Goal: Task Accomplishment & Management: Complete application form

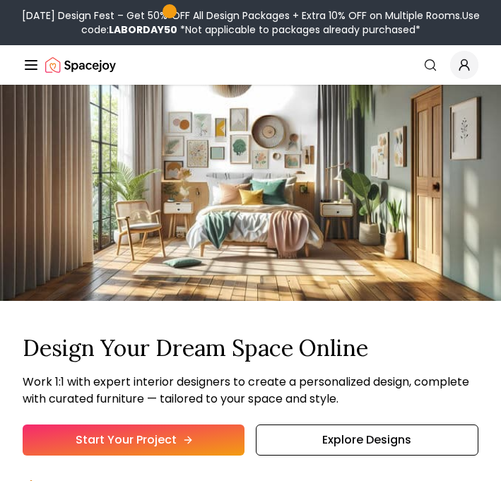
click at [117, 441] on link "Start Your Project" at bounding box center [134, 440] width 222 height 31
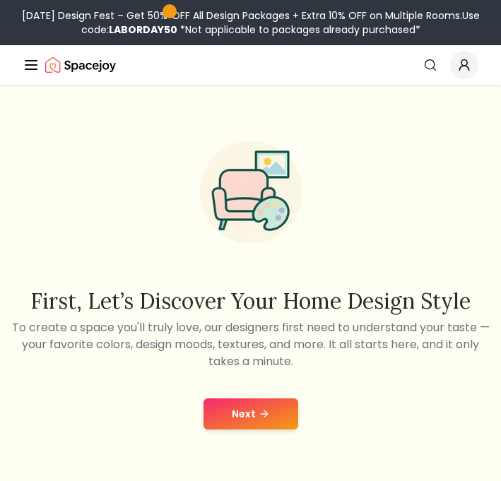
click at [271, 425] on button "Next" at bounding box center [250, 413] width 95 height 31
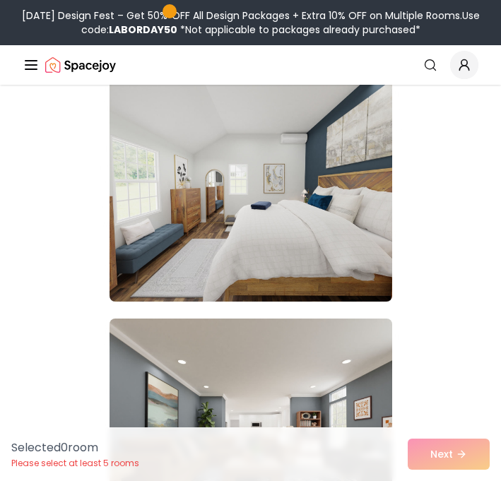
scroll to position [1163, 0]
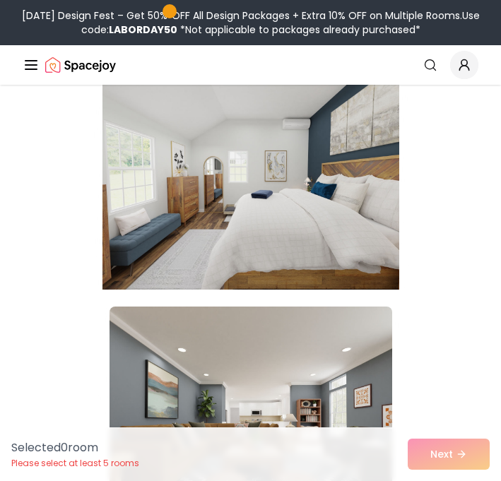
click at [217, 173] on img at bounding box center [250, 176] width 297 height 237
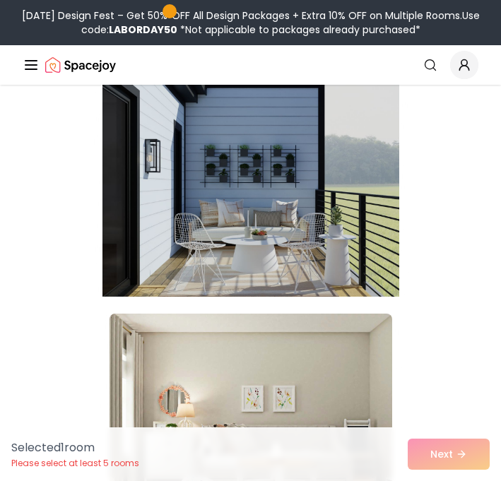
click at [230, 220] on img at bounding box center [250, 183] width 297 height 237
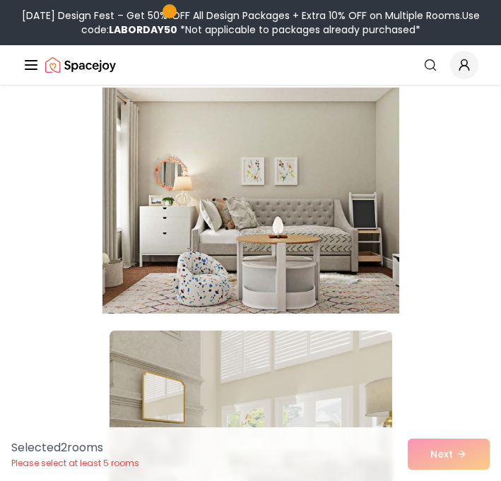
click at [230, 222] on img at bounding box center [250, 200] width 297 height 237
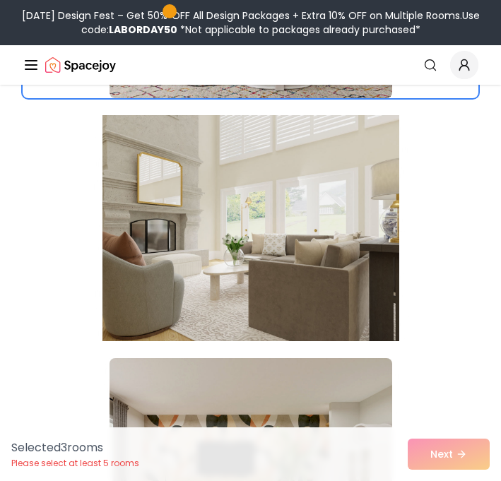
click at [254, 266] on img at bounding box center [250, 227] width 297 height 237
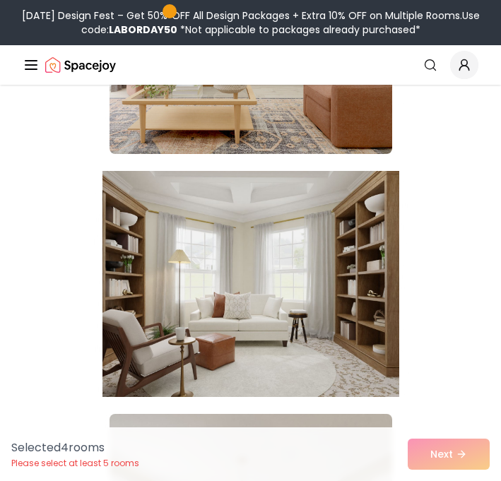
click at [254, 266] on img at bounding box center [250, 283] width 297 height 237
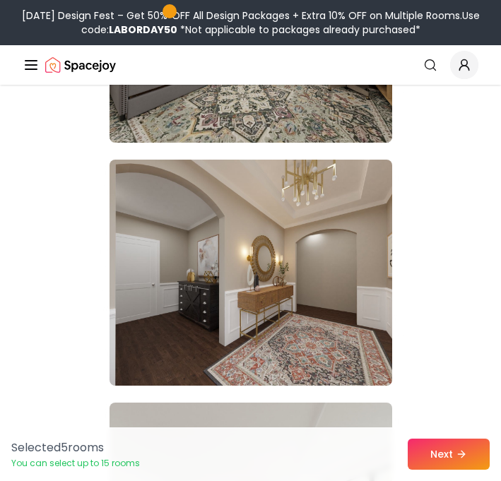
scroll to position [3520, 0]
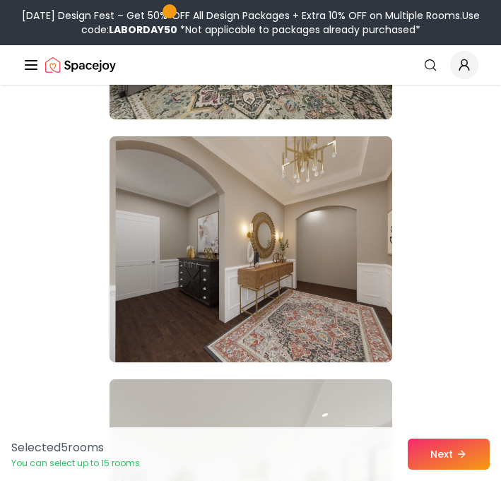
click at [254, 266] on img at bounding box center [250, 249] width 283 height 226
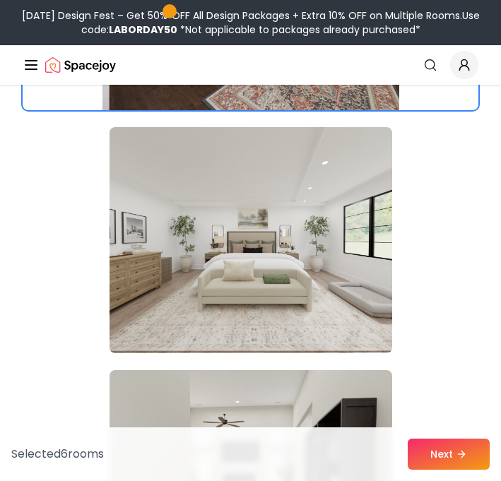
click at [284, 319] on img at bounding box center [250, 240] width 283 height 226
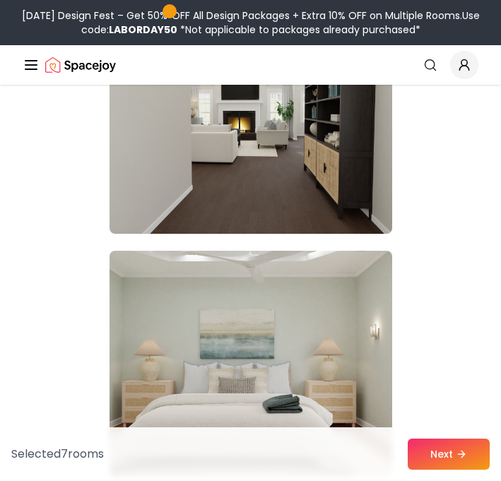
scroll to position [4147, 0]
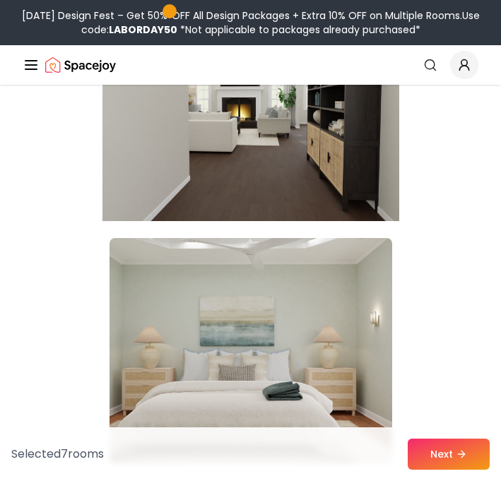
click at [302, 198] on img at bounding box center [250, 107] width 297 height 237
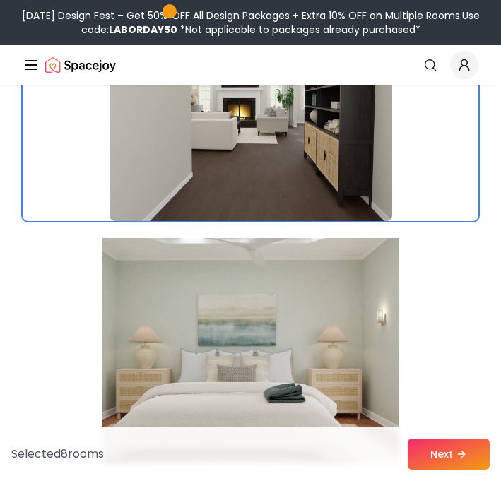
click at [291, 291] on img at bounding box center [250, 350] width 297 height 237
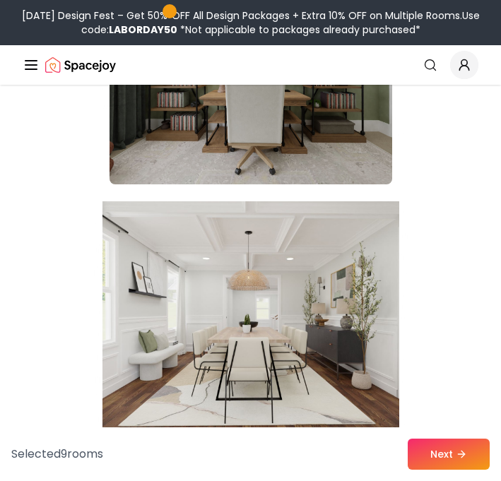
scroll to position [4676, 0]
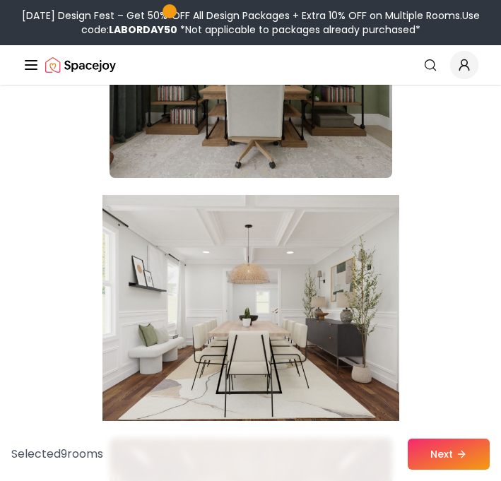
click at [300, 341] on img at bounding box center [250, 307] width 297 height 237
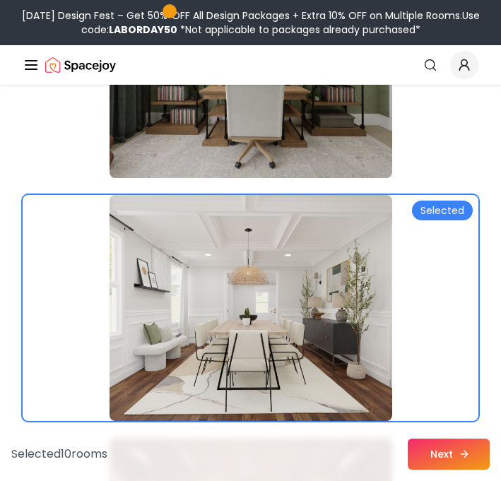
click at [431, 467] on button "Next" at bounding box center [449, 454] width 82 height 31
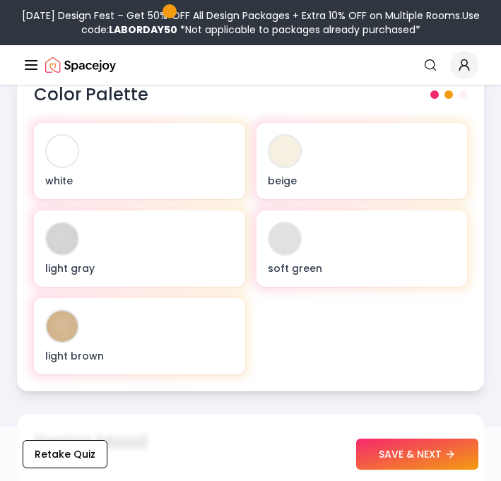
scroll to position [617, 0]
